Goal: Entertainment & Leisure: Consume media (video, audio)

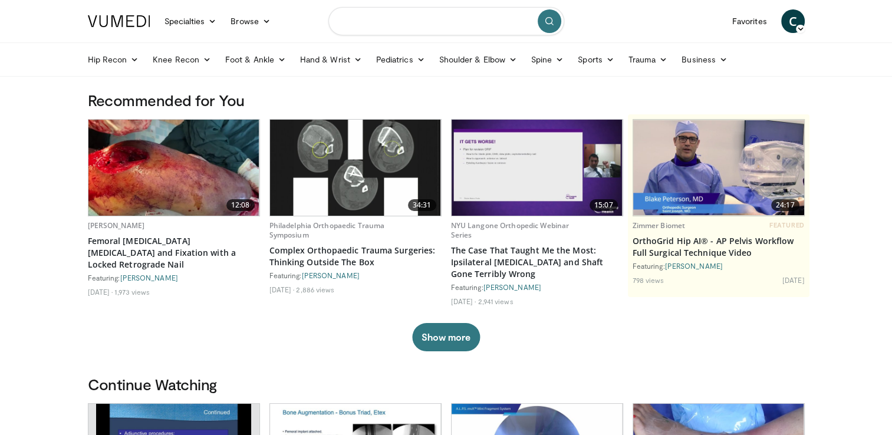
click at [396, 22] on input "Search topics, interventions" at bounding box center [446, 21] width 236 height 28
type input "**********"
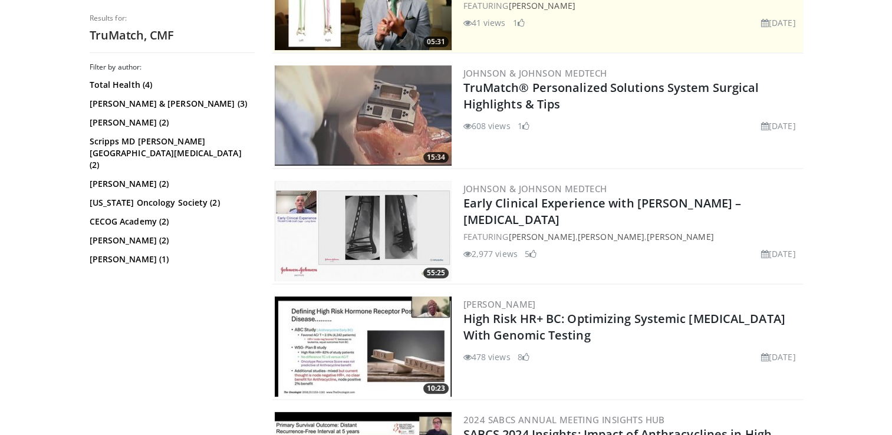
scroll to position [295, 0]
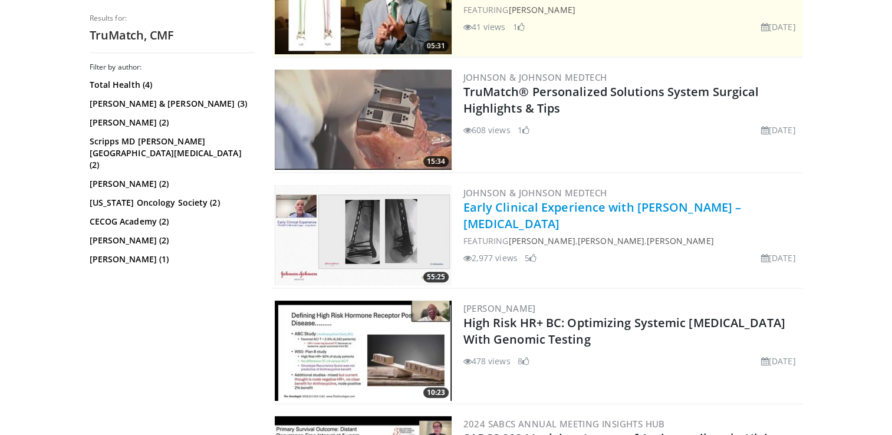
click at [536, 210] on link "Early Clinical Experience with [PERSON_NAME] – [MEDICAL_DATA]" at bounding box center [602, 215] width 278 height 32
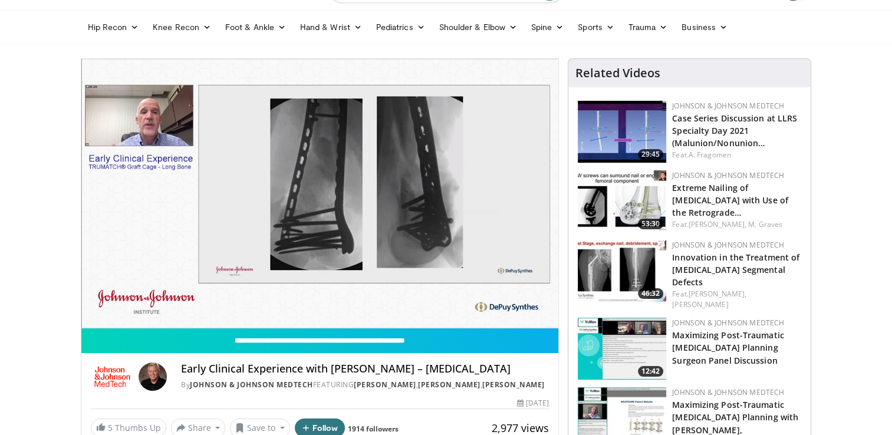
scroll to position [34, 0]
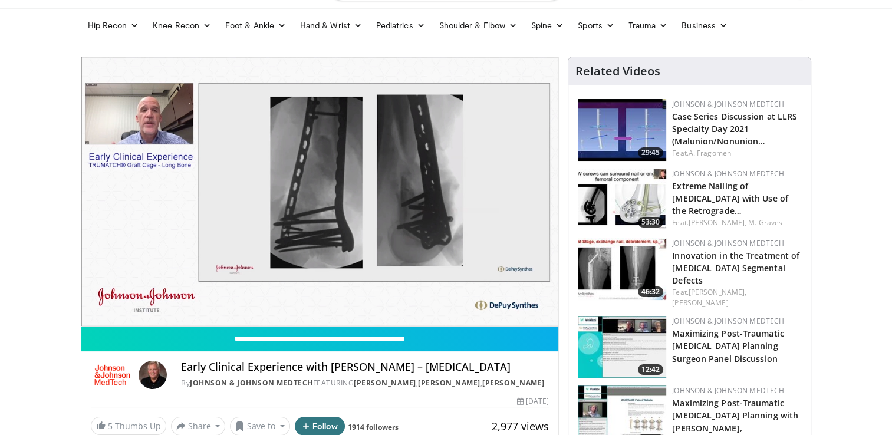
drag, startPoint x: 884, startPoint y: 83, endPoint x: 878, endPoint y: 62, distance: 21.6
click at [645, 27] on link "Trauma" at bounding box center [648, 26] width 54 height 24
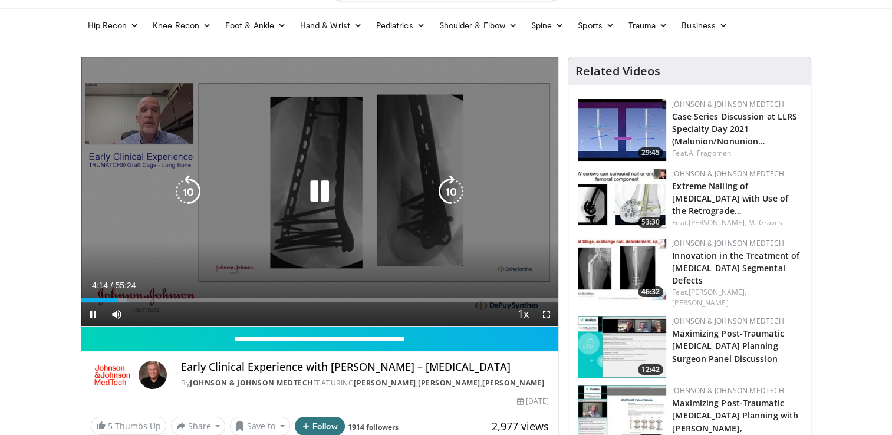
click at [321, 199] on icon "Video Player" at bounding box center [319, 191] width 33 height 33
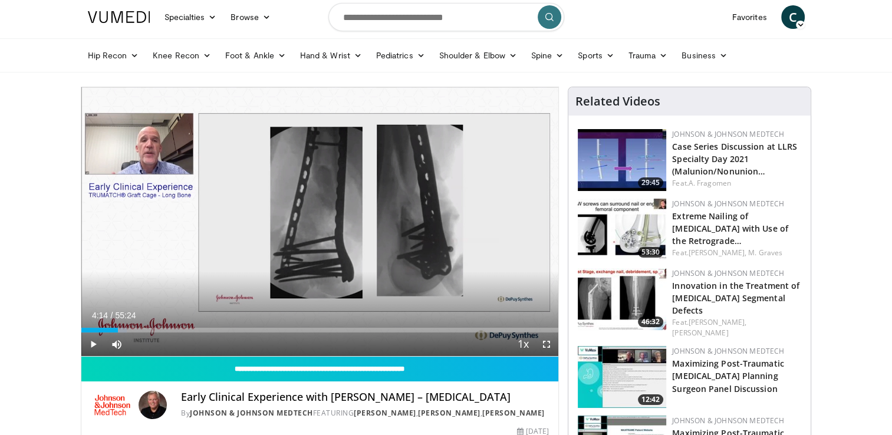
scroll to position [0, 0]
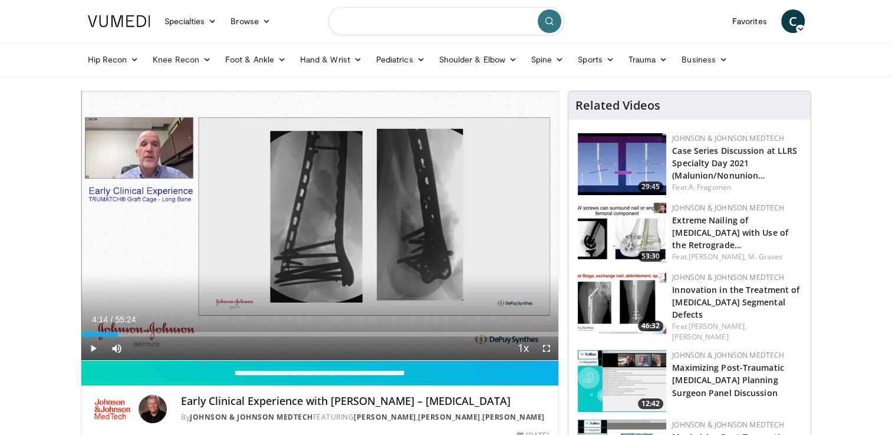
click at [431, 25] on input "Search topics, interventions" at bounding box center [446, 21] width 236 height 28
type input "**********"
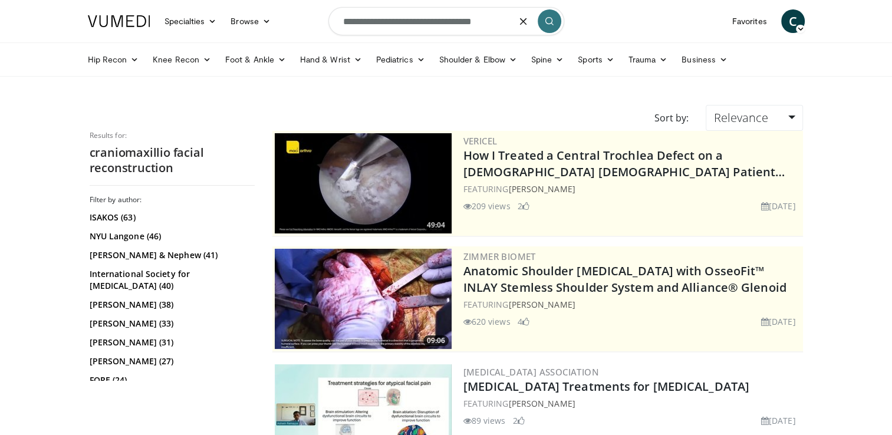
click at [500, 21] on input "**********" at bounding box center [446, 21] width 236 height 28
type input "**********"
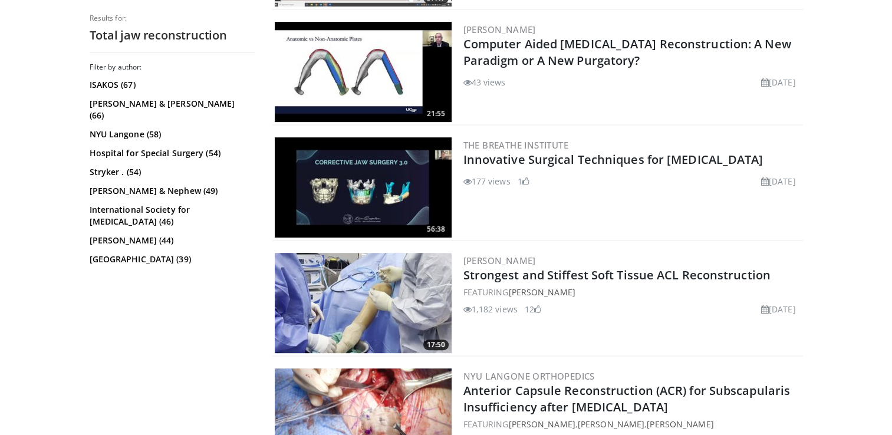
scroll to position [462, 0]
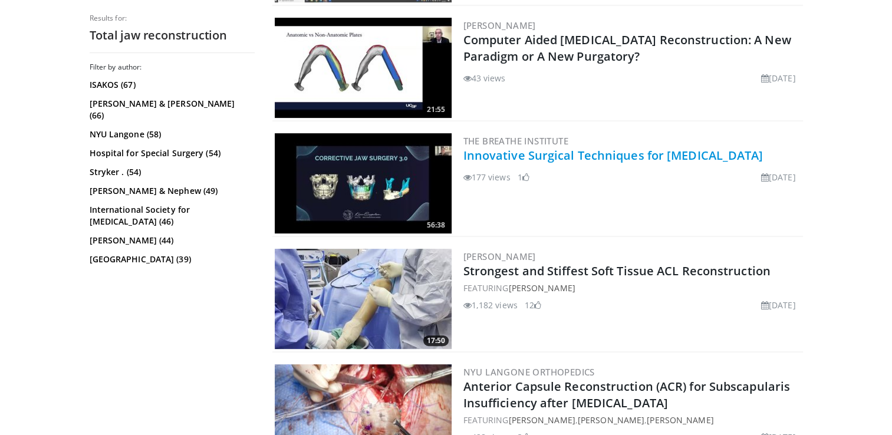
click at [698, 157] on link "Innovative Surgical Techniques for [MEDICAL_DATA]" at bounding box center [613, 155] width 300 height 16
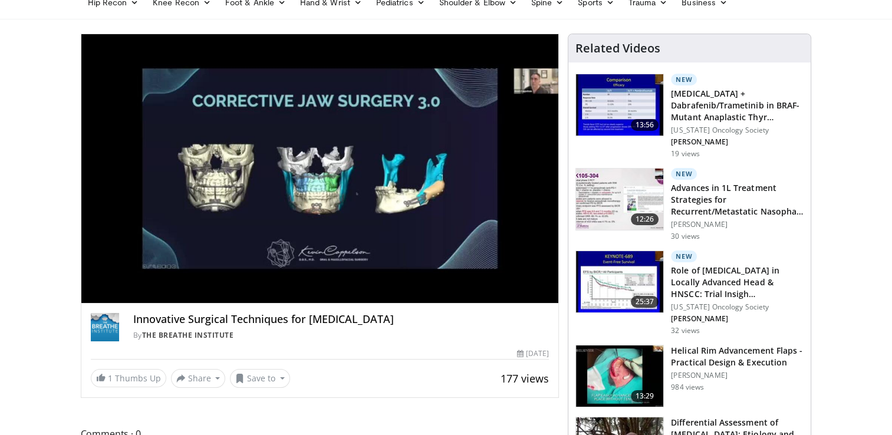
scroll to position [55, 0]
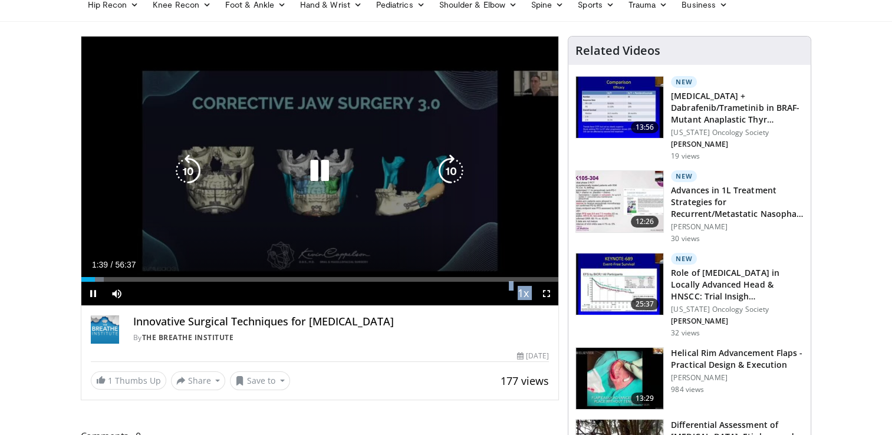
drag, startPoint x: 90, startPoint y: 279, endPoint x: 124, endPoint y: 278, distance: 33.6
click at [124, 278] on video-js "**********" at bounding box center [319, 171] width 477 height 269
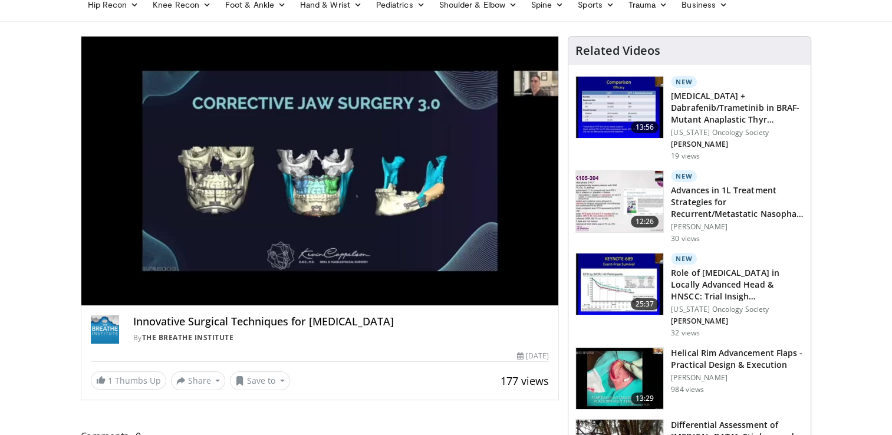
drag, startPoint x: 124, startPoint y: 278, endPoint x: 160, endPoint y: 292, distance: 39.2
click at [160, 292] on div "10 seconds Tap to unmute" at bounding box center [319, 171] width 477 height 269
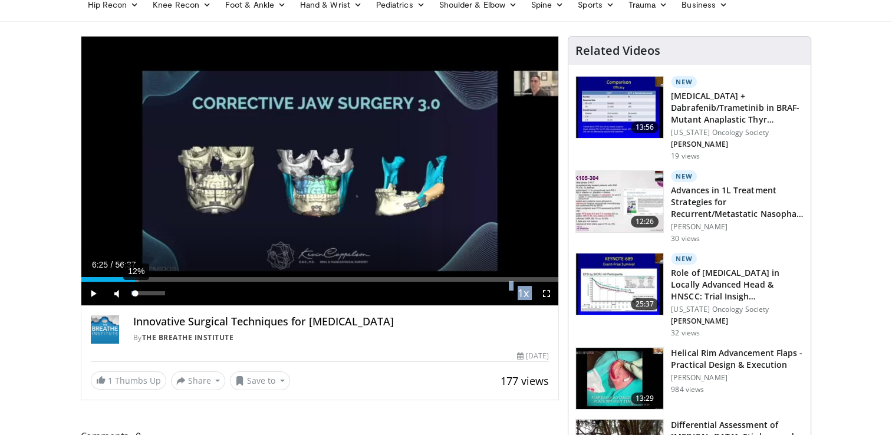
drag, startPoint x: 92, startPoint y: 279, endPoint x: 134, endPoint y: 282, distance: 42.5
click at [134, 282] on div "Current Time 6:25 / Duration 56:37 Play Skip Backward Skip Forward Mute 12% Loa…" at bounding box center [319, 294] width 477 height 24
click at [156, 348] on div "Innovative Surgical Techniques for [MEDICAL_DATA] By The Breathe Institute By T…" at bounding box center [319, 348] width 477 height 84
drag, startPoint x: 129, startPoint y: 282, endPoint x: 121, endPoint y: 282, distance: 8.3
click at [121, 282] on div "Unmute 0%" at bounding box center [146, 294] width 83 height 24
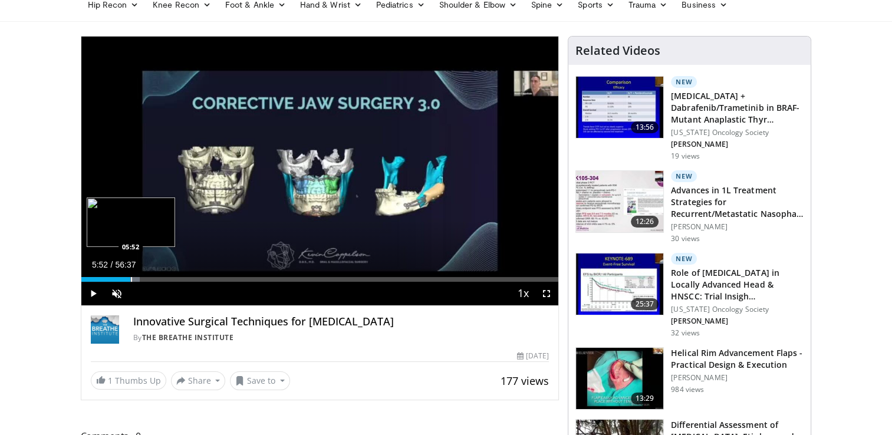
drag, startPoint x: 137, startPoint y: 277, endPoint x: 130, endPoint y: 275, distance: 7.9
click at [130, 275] on div "Loaded : 12.26% 05:48 05:52" at bounding box center [319, 276] width 477 height 11
click at [113, 293] on span "Video Player" at bounding box center [117, 294] width 24 height 24
click at [89, 291] on span "Video Player" at bounding box center [93, 294] width 24 height 24
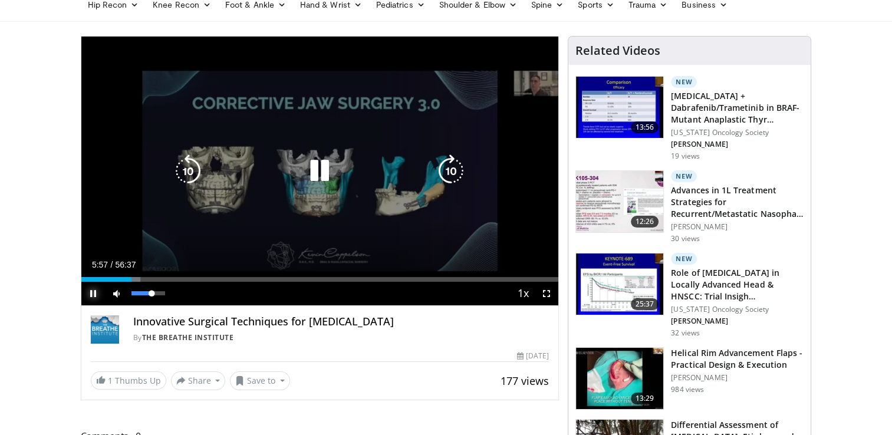
drag, startPoint x: 137, startPoint y: 295, endPoint x: 153, endPoint y: 299, distance: 15.7
click at [153, 299] on div "65%" at bounding box center [148, 294] width 41 height 24
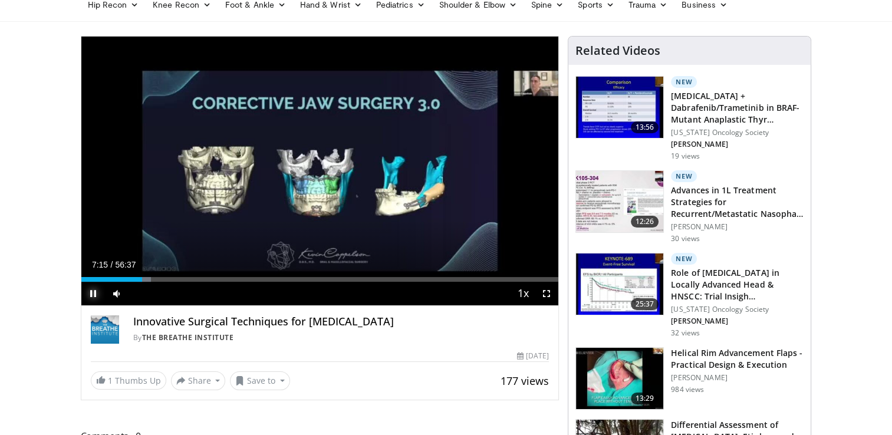
click at [92, 293] on span "Video Player" at bounding box center [93, 294] width 24 height 24
click at [95, 293] on span "Video Player" at bounding box center [93, 294] width 24 height 24
drag, startPoint x: 173, startPoint y: 280, endPoint x: 160, endPoint y: 278, distance: 12.5
click at [161, 278] on div "Progress Bar" at bounding box center [161, 279] width 1 height 5
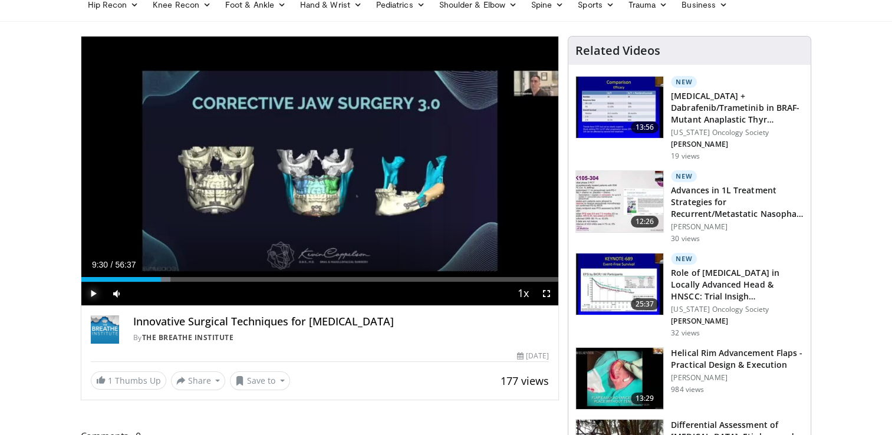
click at [92, 295] on span "Video Player" at bounding box center [93, 294] width 24 height 24
click at [165, 279] on div "Loaded : 18.84% 09:59 09:59" at bounding box center [319, 279] width 477 height 5
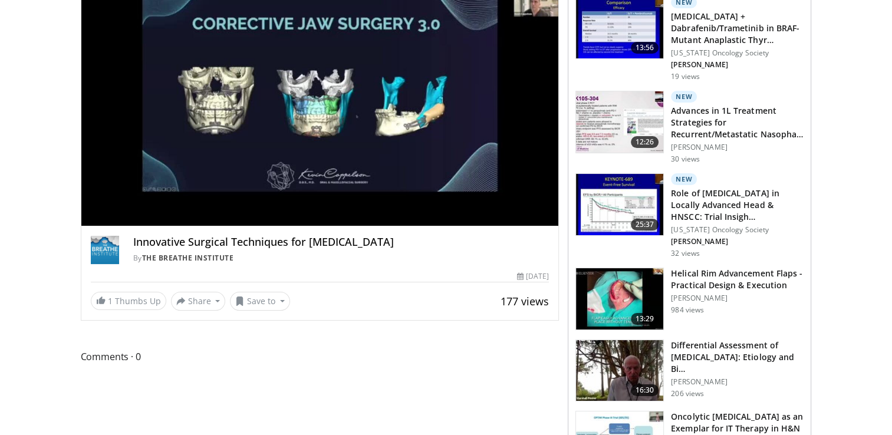
scroll to position [138, 0]
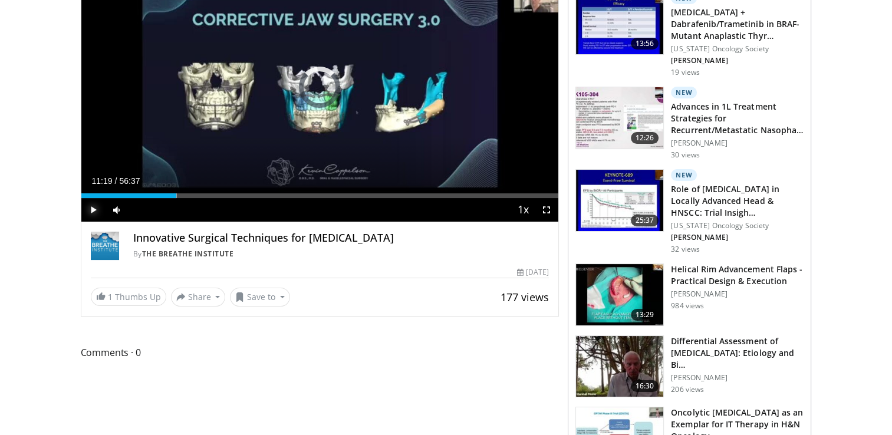
drag, startPoint x: 166, startPoint y: 197, endPoint x: 177, endPoint y: 197, distance: 11.2
click at [177, 198] on div "Current Time 11:19 / Duration 56:37 Play Skip Backward Skip Forward Mute 79% Lo…" at bounding box center [319, 210] width 477 height 24
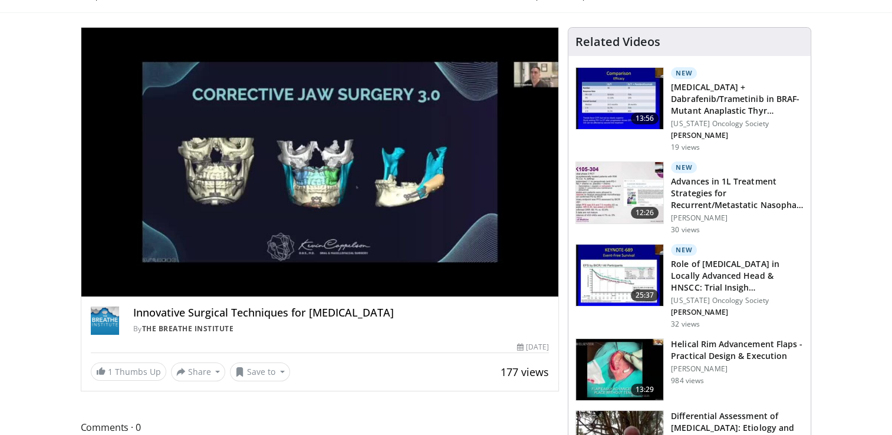
scroll to position [61, 0]
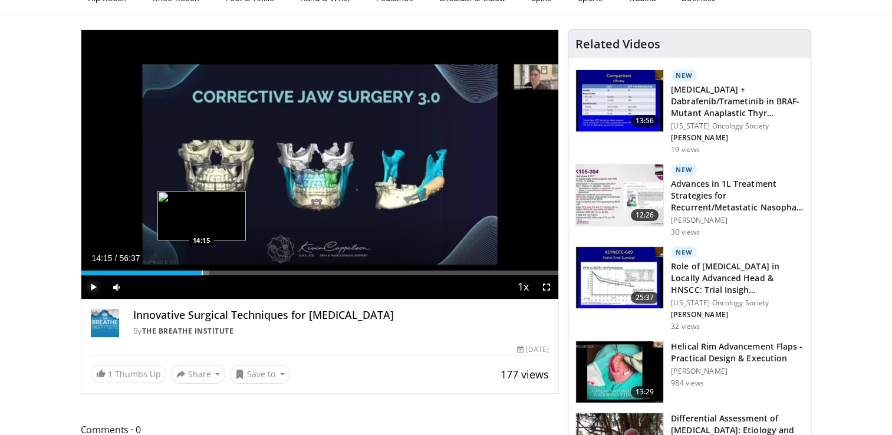
drag, startPoint x: 253, startPoint y: 266, endPoint x: 201, endPoint y: 273, distance: 52.9
click at [201, 273] on div "Loaded : 26.86% 14:15 14:15" at bounding box center [319, 269] width 477 height 11
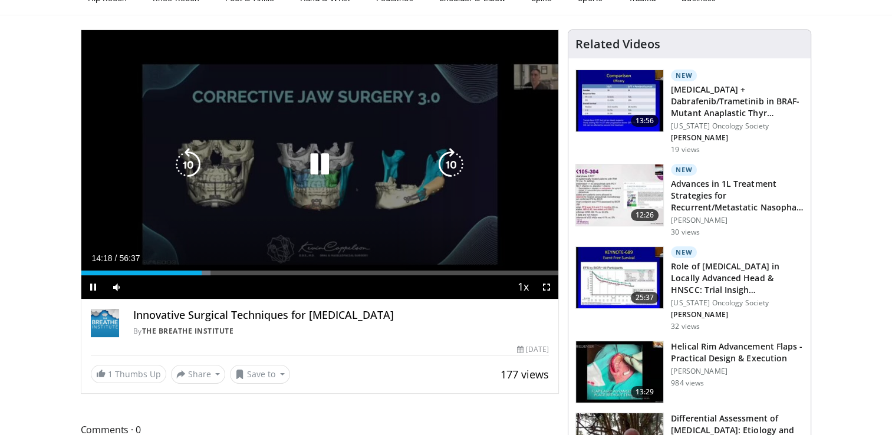
click at [243, 210] on div "10 seconds Tap to unmute" at bounding box center [319, 164] width 477 height 269
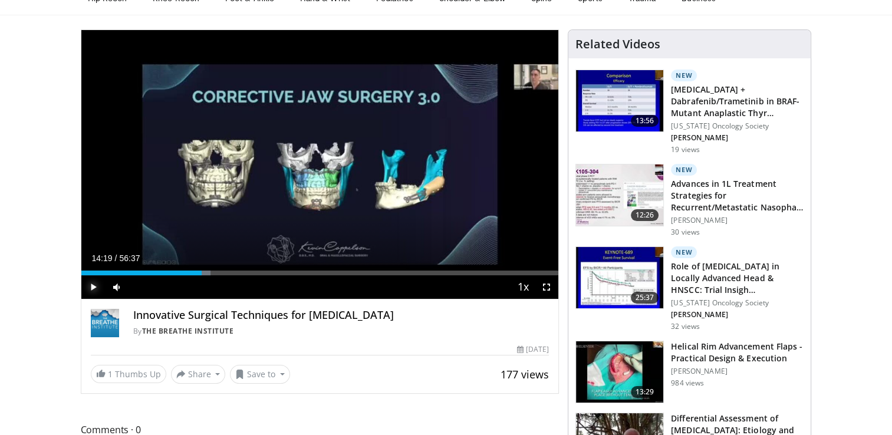
click at [92, 285] on span "Video Player" at bounding box center [93, 287] width 24 height 24
click at [90, 286] on span "Video Player" at bounding box center [93, 287] width 24 height 24
click at [93, 284] on span "Video Player" at bounding box center [93, 287] width 24 height 24
drag, startPoint x: 202, startPoint y: 273, endPoint x: 193, endPoint y: 273, distance: 8.8
click at [194, 273] on div "Progress Bar" at bounding box center [194, 273] width 1 height 5
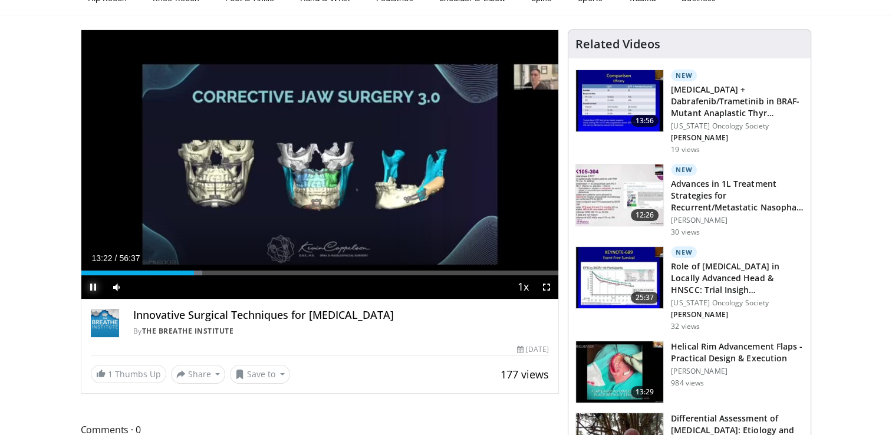
click at [92, 290] on span "Video Player" at bounding box center [93, 287] width 24 height 24
click at [87, 286] on span "Video Player" at bounding box center [93, 287] width 24 height 24
click at [200, 272] on div "Progress Bar" at bounding box center [200, 273] width 1 height 5
click at [204, 274] on div "Progress Bar" at bounding box center [204, 273] width 1 height 5
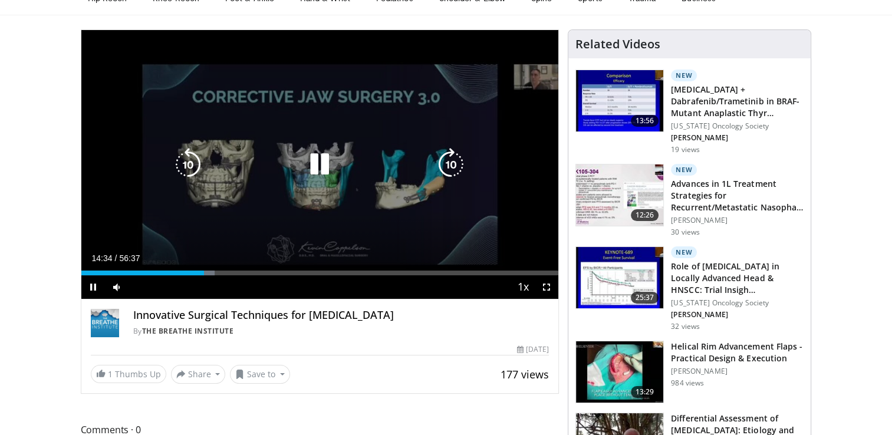
click at [320, 170] on icon "Video Player" at bounding box center [319, 164] width 33 height 33
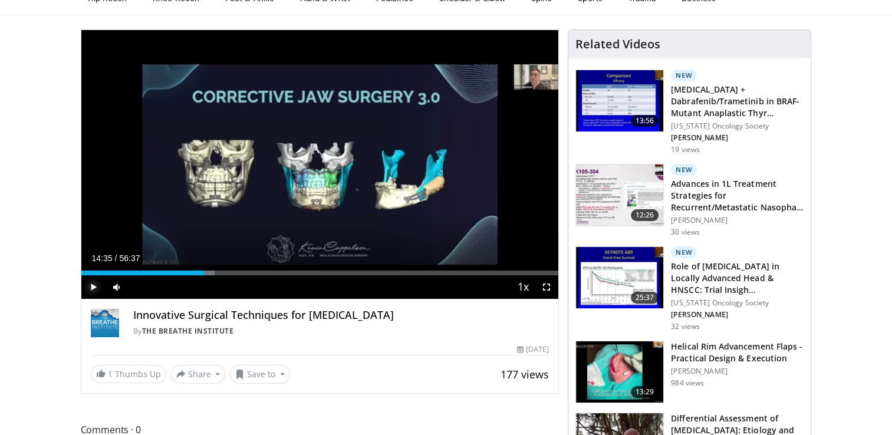
click at [90, 285] on span "Video Player" at bounding box center [93, 287] width 24 height 24
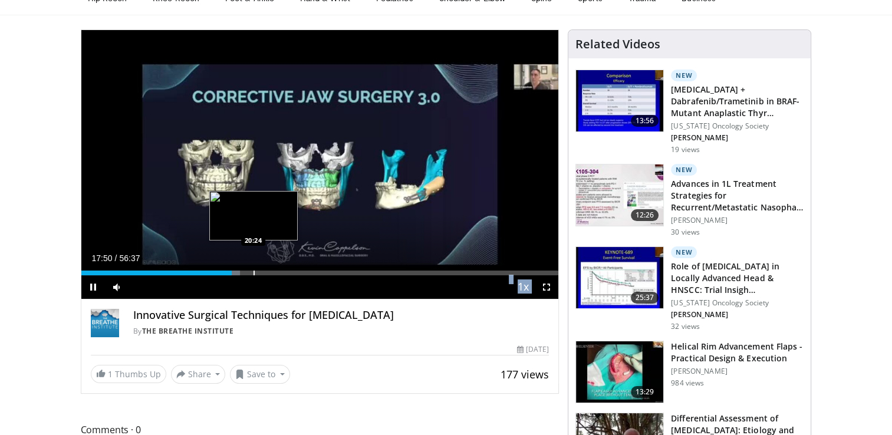
drag, startPoint x: 226, startPoint y: 269, endPoint x: 253, endPoint y: 272, distance: 27.9
click at [253, 272] on video-js "**********" at bounding box center [319, 164] width 477 height 269
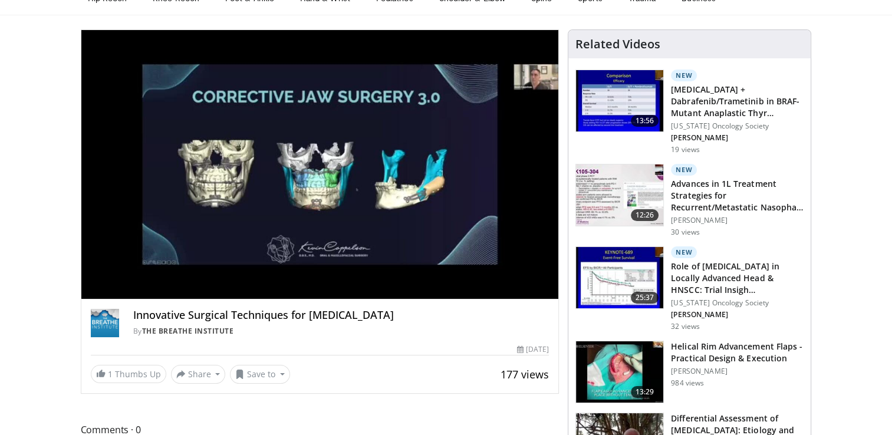
drag, startPoint x: 253, startPoint y: 272, endPoint x: 300, endPoint y: 282, distance: 47.6
click at [300, 282] on div "10 seconds Tap to unmute" at bounding box center [319, 164] width 477 height 269
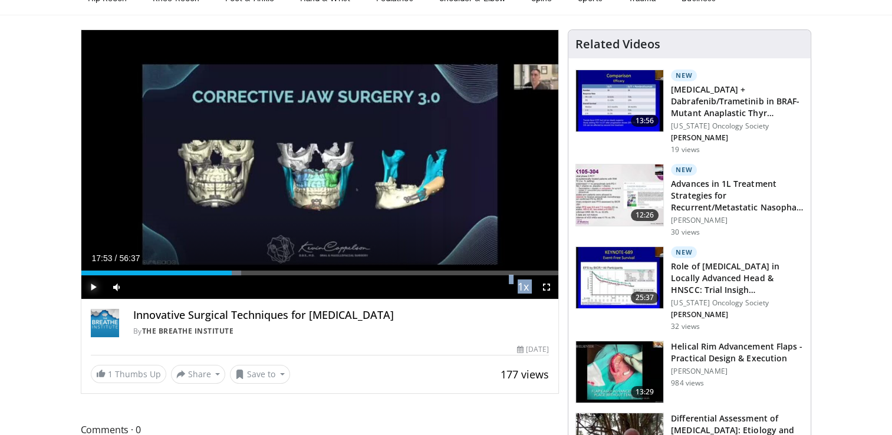
click at [91, 286] on span "Video Player" at bounding box center [93, 287] width 24 height 24
click at [87, 291] on video-js "**********" at bounding box center [319, 164] width 477 height 269
click at [94, 285] on video-js "**********" at bounding box center [319, 164] width 477 height 269
click at [95, 286] on span "Video Player" at bounding box center [93, 287] width 24 height 24
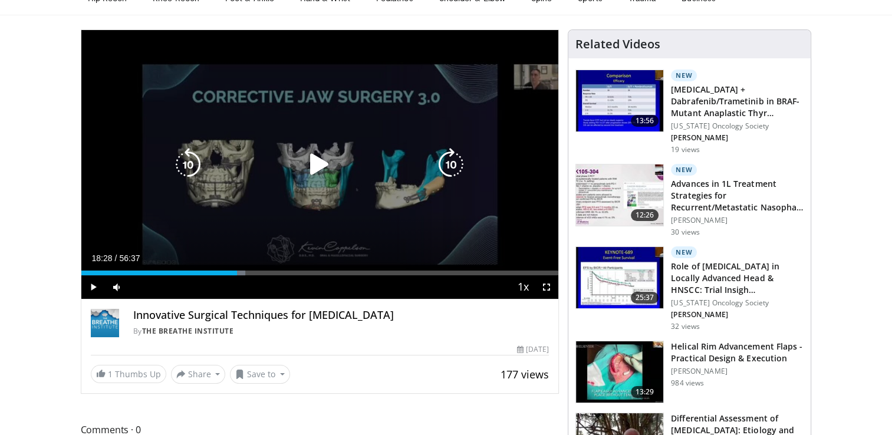
click at [315, 168] on icon "Video Player" at bounding box center [319, 164] width 33 height 33
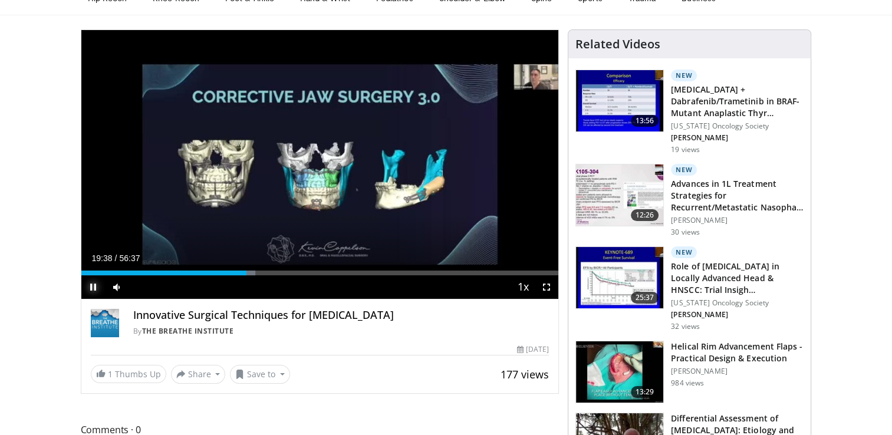
click at [90, 289] on span "Video Player" at bounding box center [93, 287] width 24 height 24
click at [94, 285] on span "Video Player" at bounding box center [93, 287] width 24 height 24
click at [92, 289] on span "Video Player" at bounding box center [93, 287] width 24 height 24
drag, startPoint x: 255, startPoint y: 272, endPoint x: 244, endPoint y: 272, distance: 10.6
click at [244, 272] on div "19:21" at bounding box center [163, 273] width 164 height 5
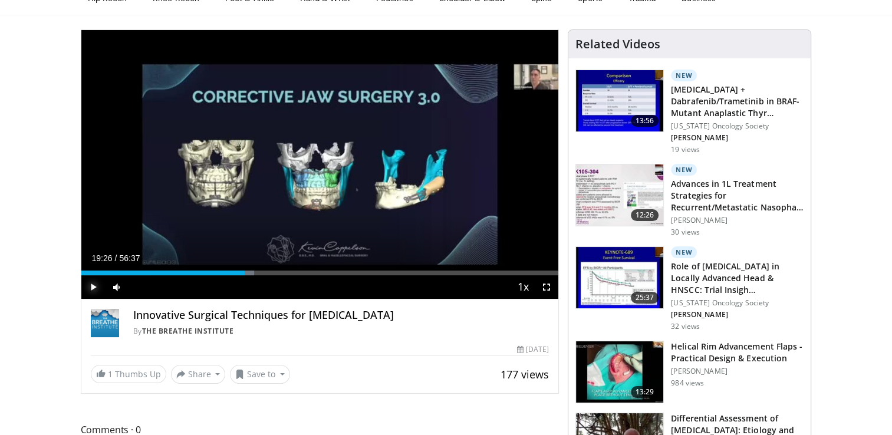
click at [91, 286] on span "Video Player" at bounding box center [93, 287] width 24 height 24
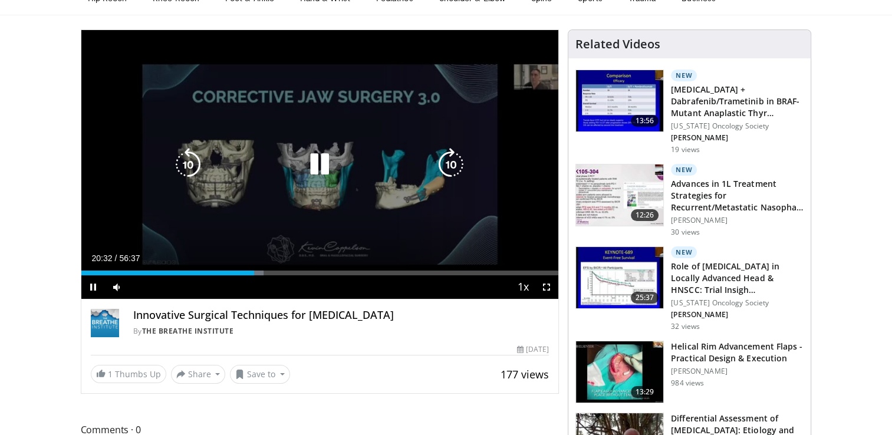
click at [325, 166] on icon "Video Player" at bounding box center [319, 164] width 33 height 33
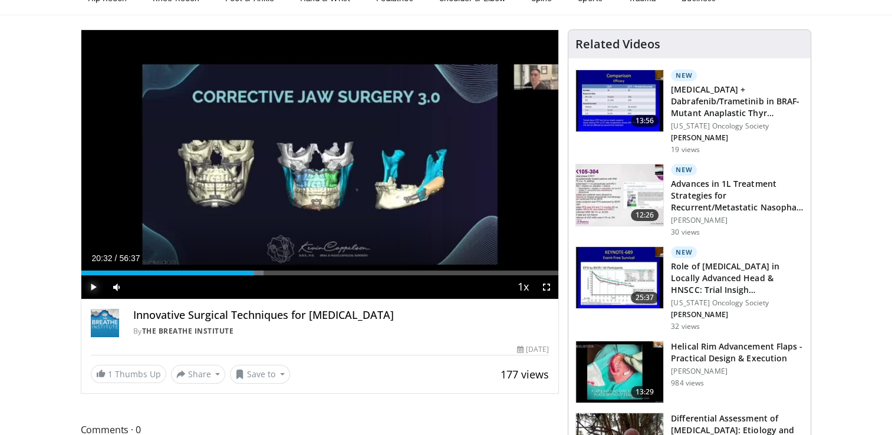
click at [89, 285] on span "Video Player" at bounding box center [93, 287] width 24 height 24
click at [87, 289] on span "Video Player" at bounding box center [93, 287] width 24 height 24
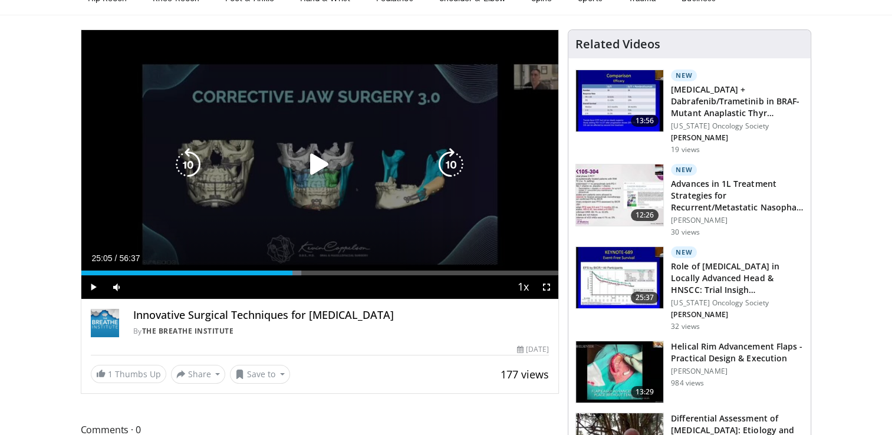
click at [322, 166] on icon "Video Player" at bounding box center [319, 164] width 33 height 33
click at [316, 161] on icon "Video Player" at bounding box center [319, 164] width 33 height 33
